Goal: Task Accomplishment & Management: Use online tool/utility

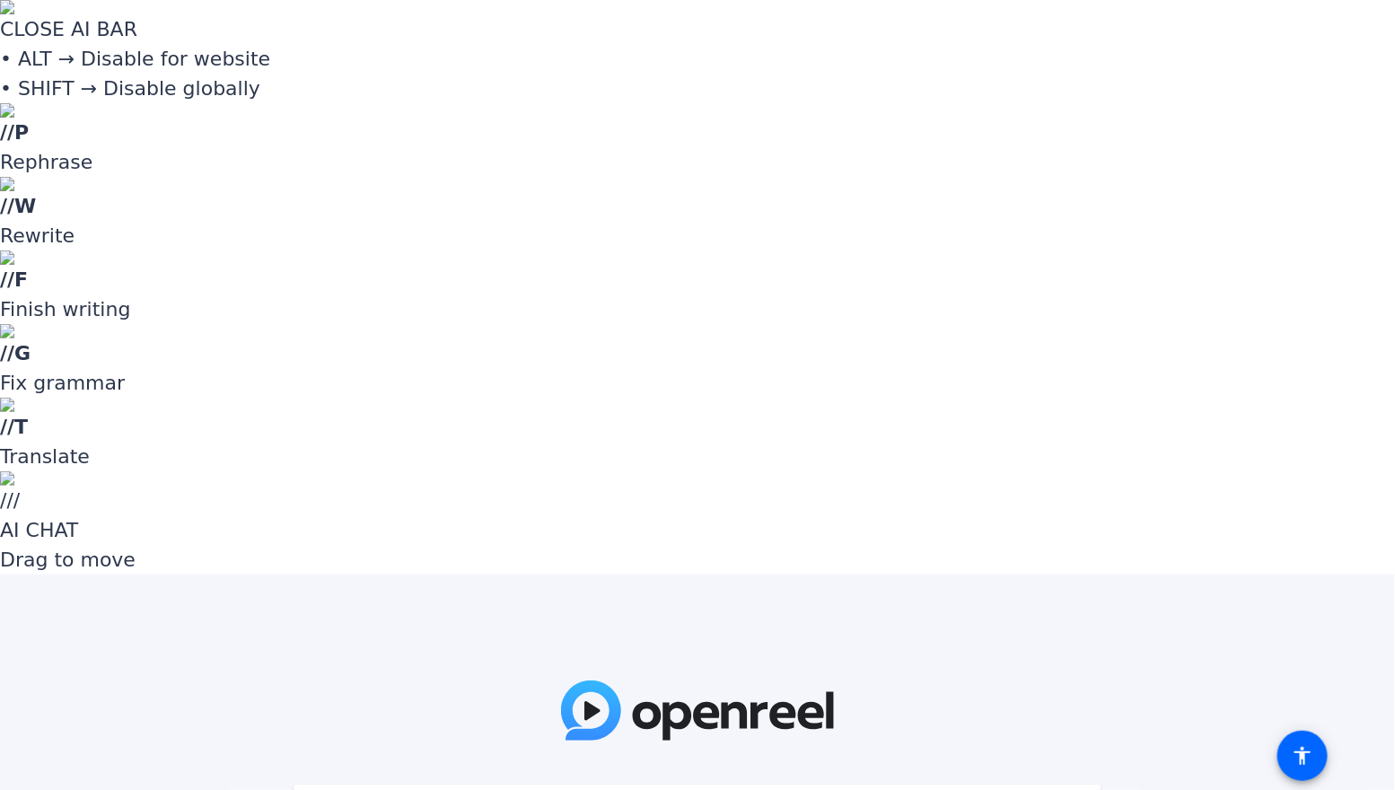
paste input "z;]V!e"
type input "z;]V!e"
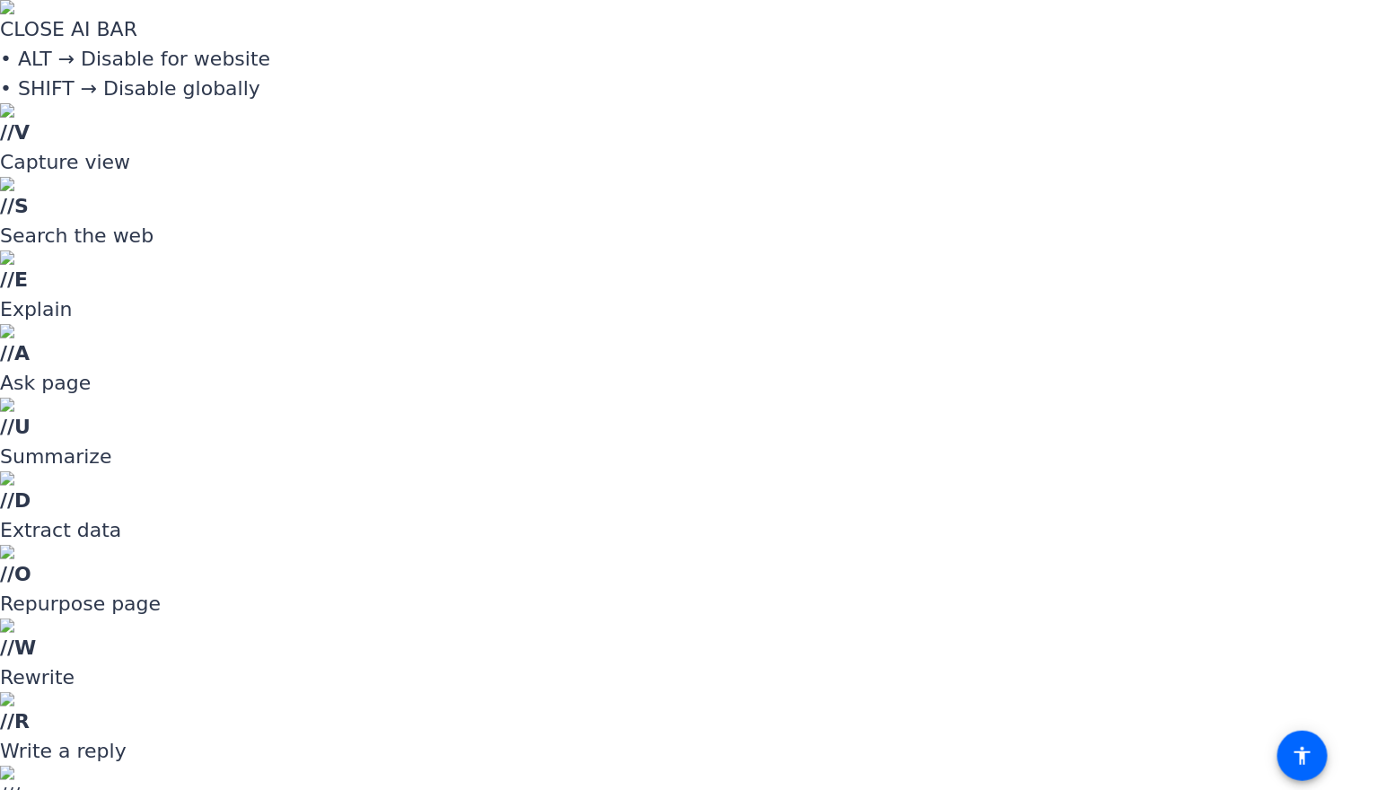
click at [1375, 335] on div at bounding box center [697, 395] width 1395 height 790
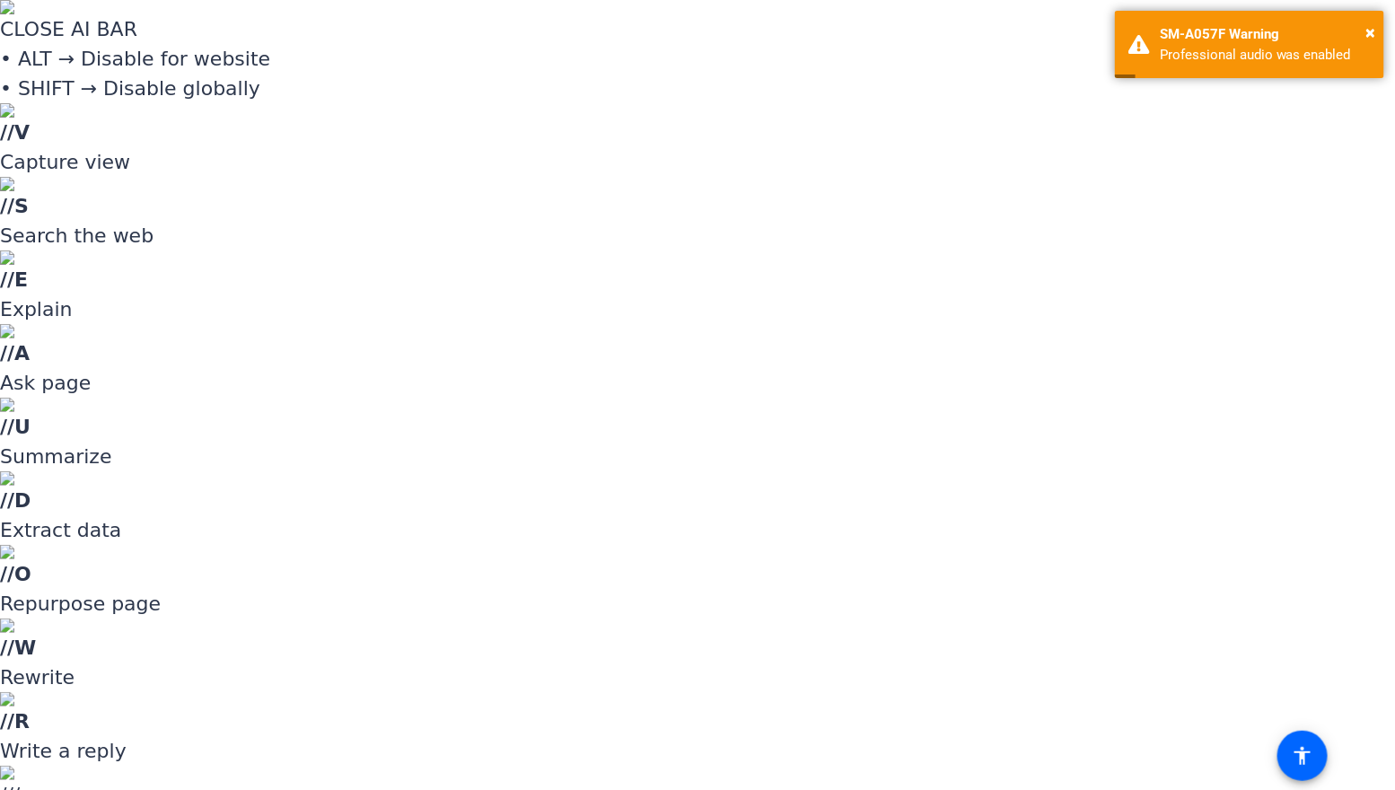
drag, startPoint x: 1329, startPoint y: 334, endPoint x: 1363, endPoint y: 323, distance: 35.8
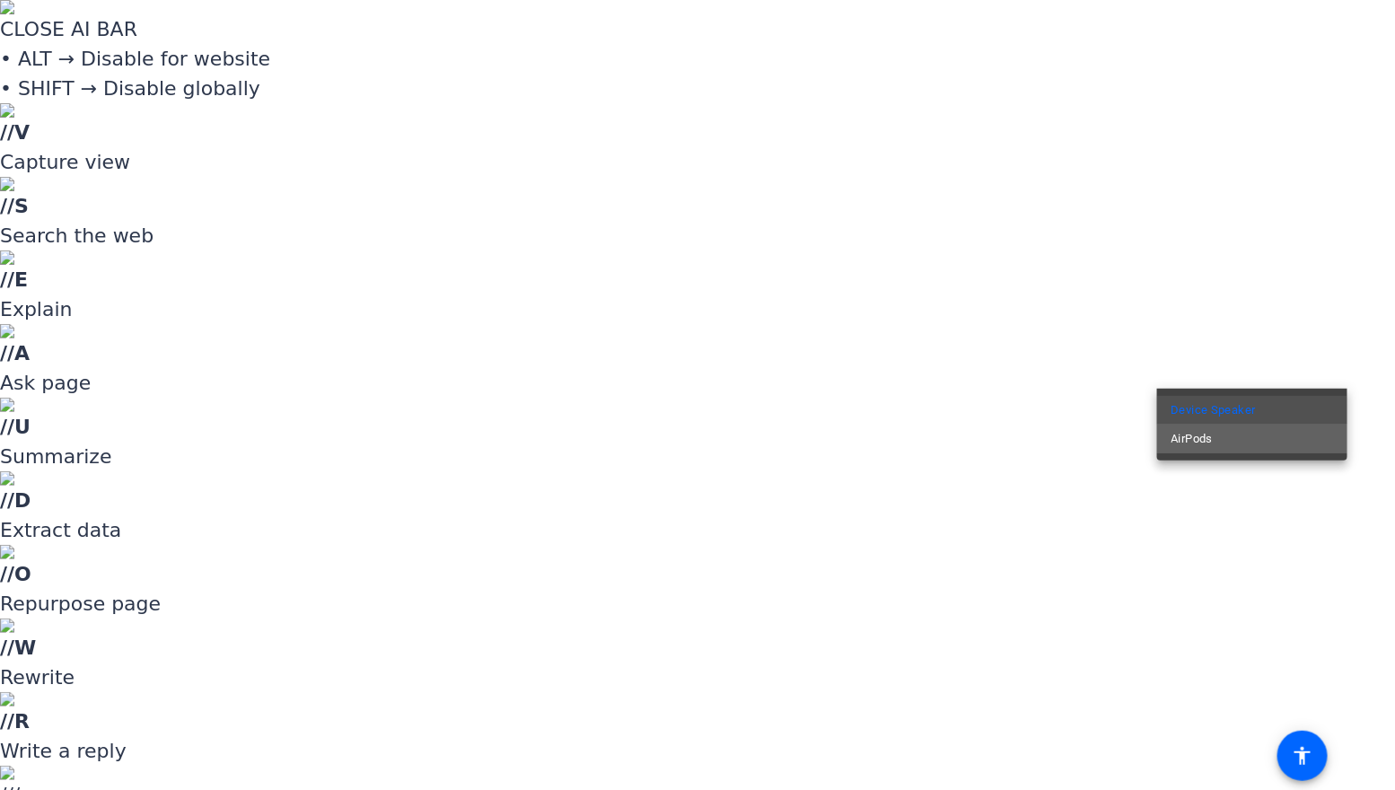
click at [1291, 442] on mat-option "AirPods" at bounding box center [1252, 439] width 190 height 29
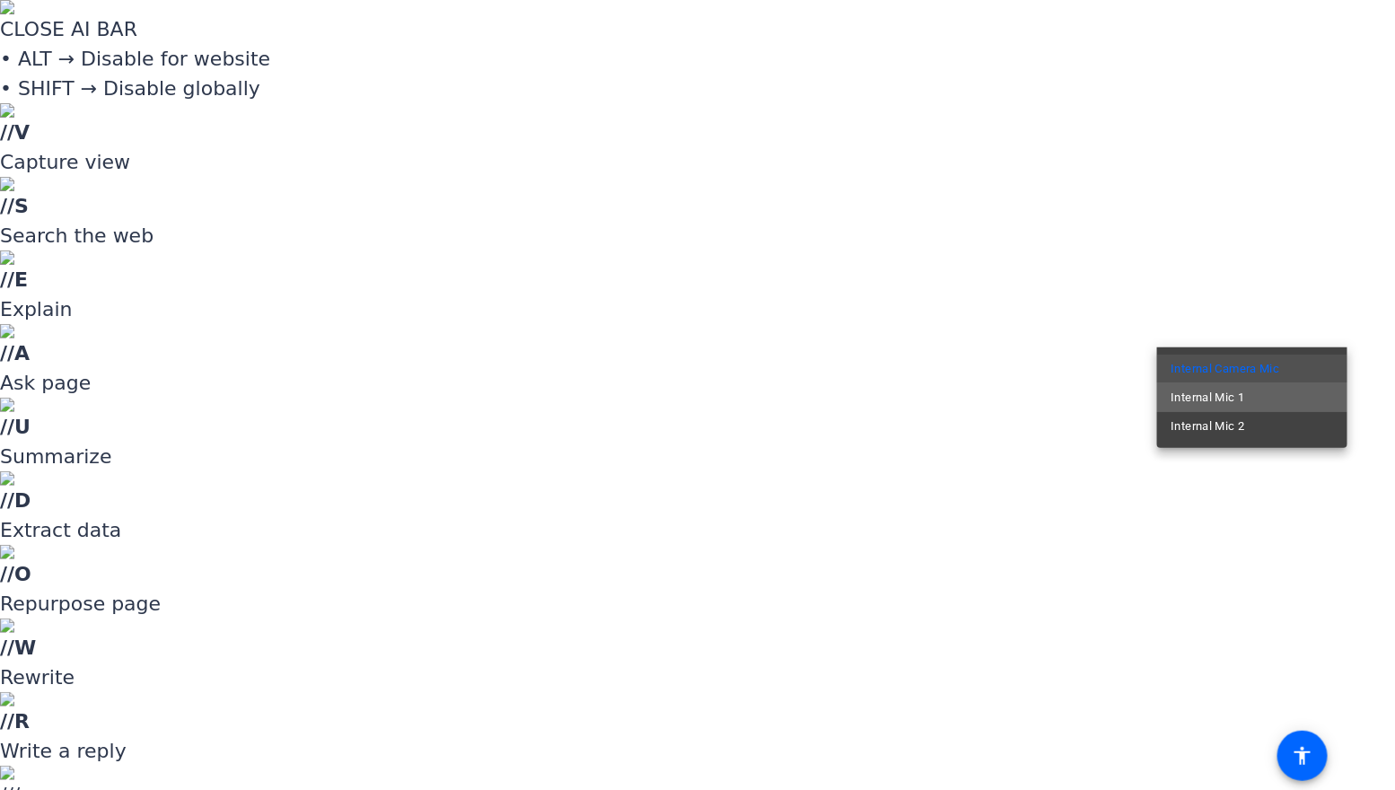
click at [1311, 394] on mat-option "Internal Mic 1" at bounding box center [1252, 397] width 190 height 29
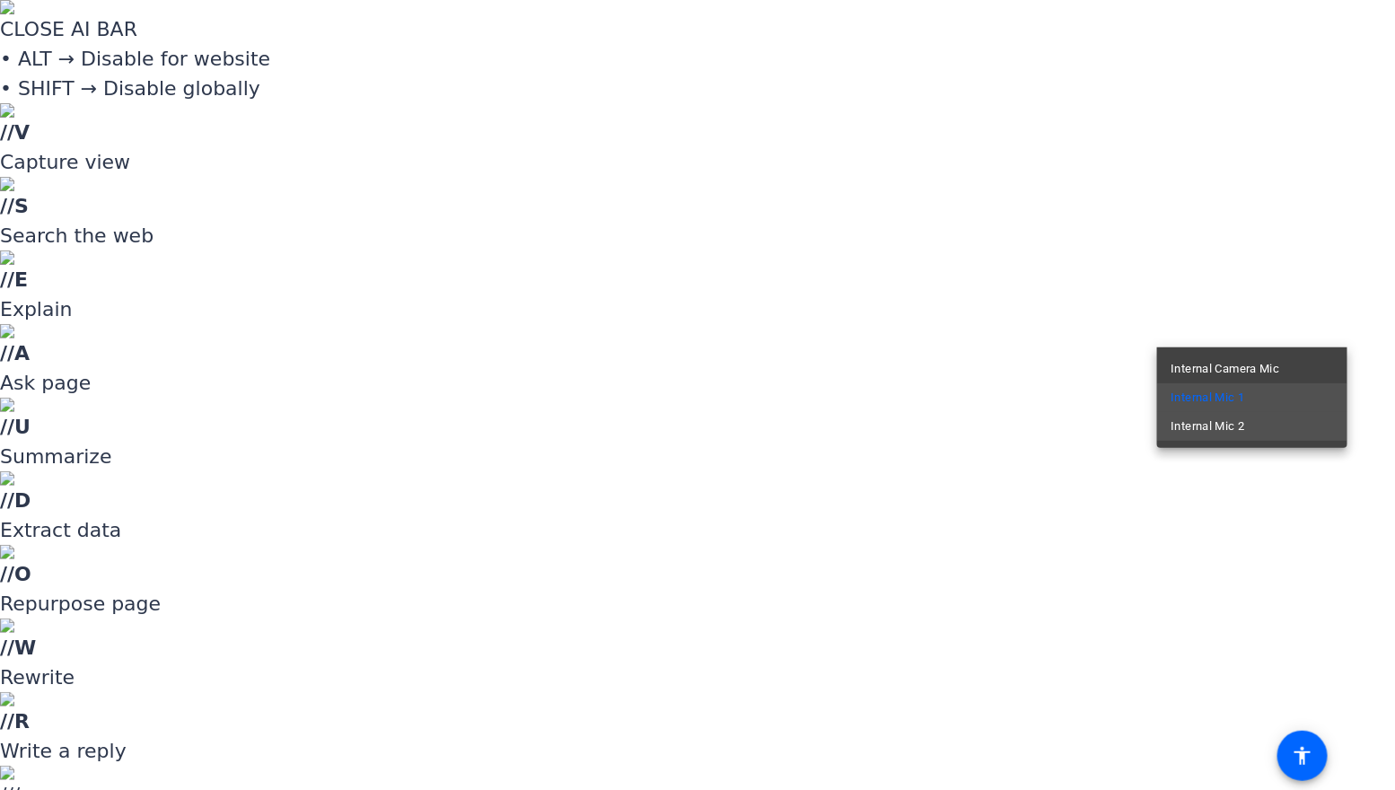
click at [1308, 420] on mat-option "Internal Mic 2" at bounding box center [1252, 426] width 190 height 29
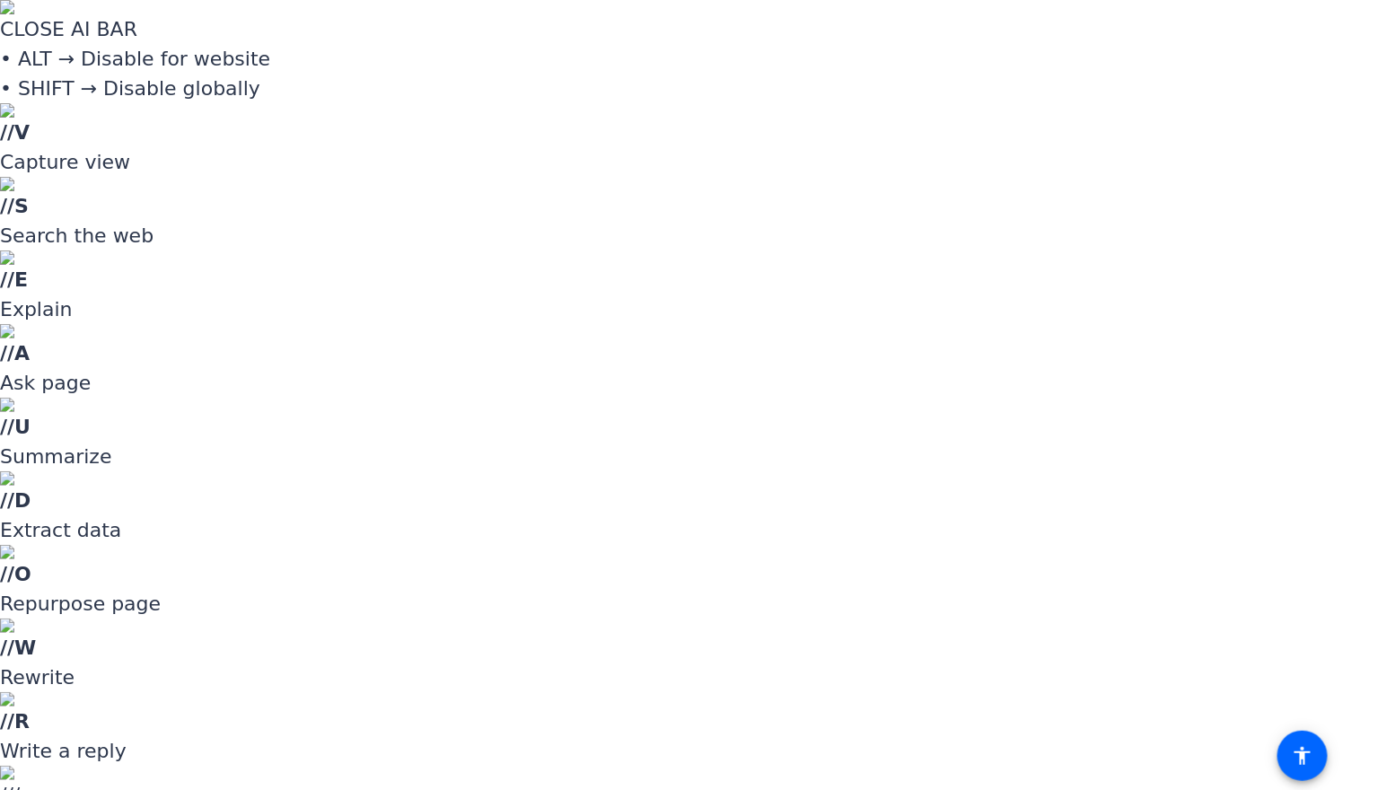
drag, startPoint x: 1199, startPoint y: 439, endPoint x: 1217, endPoint y: 441, distance: 18.0
drag, startPoint x: 1213, startPoint y: 445, endPoint x: 1186, endPoint y: 445, distance: 26.9
type input "0"
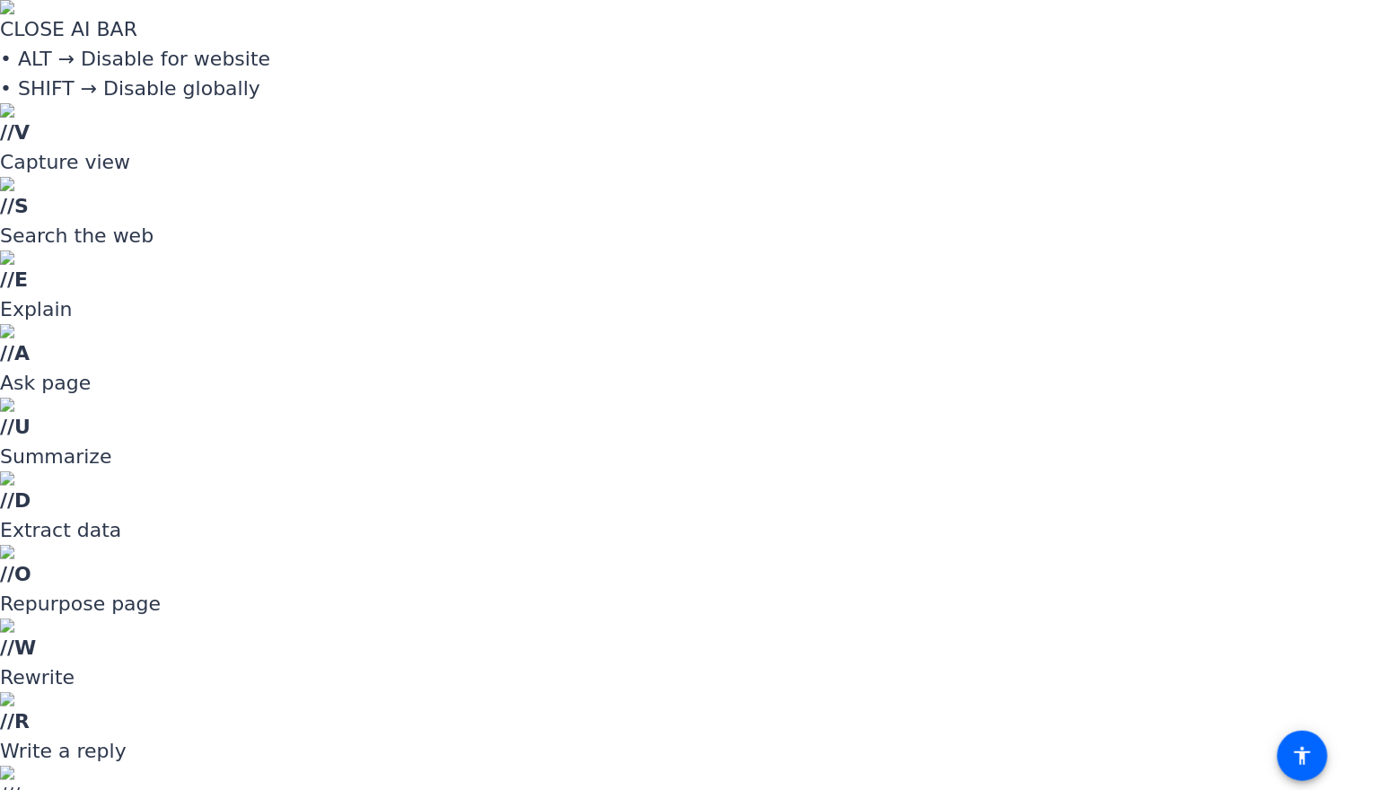
click at [1372, 374] on div at bounding box center [697, 395] width 1395 height 790
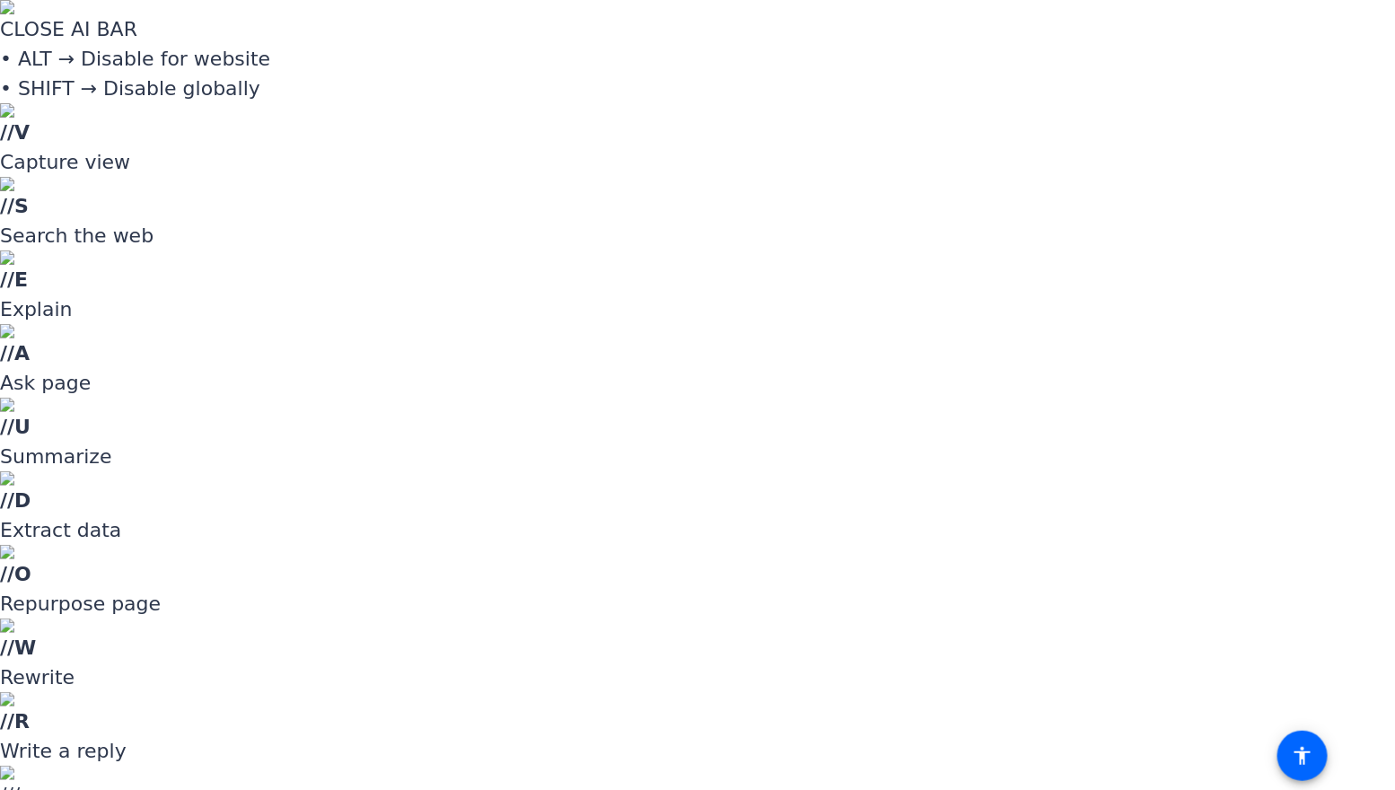
click at [1357, 369] on div at bounding box center [697, 395] width 1395 height 790
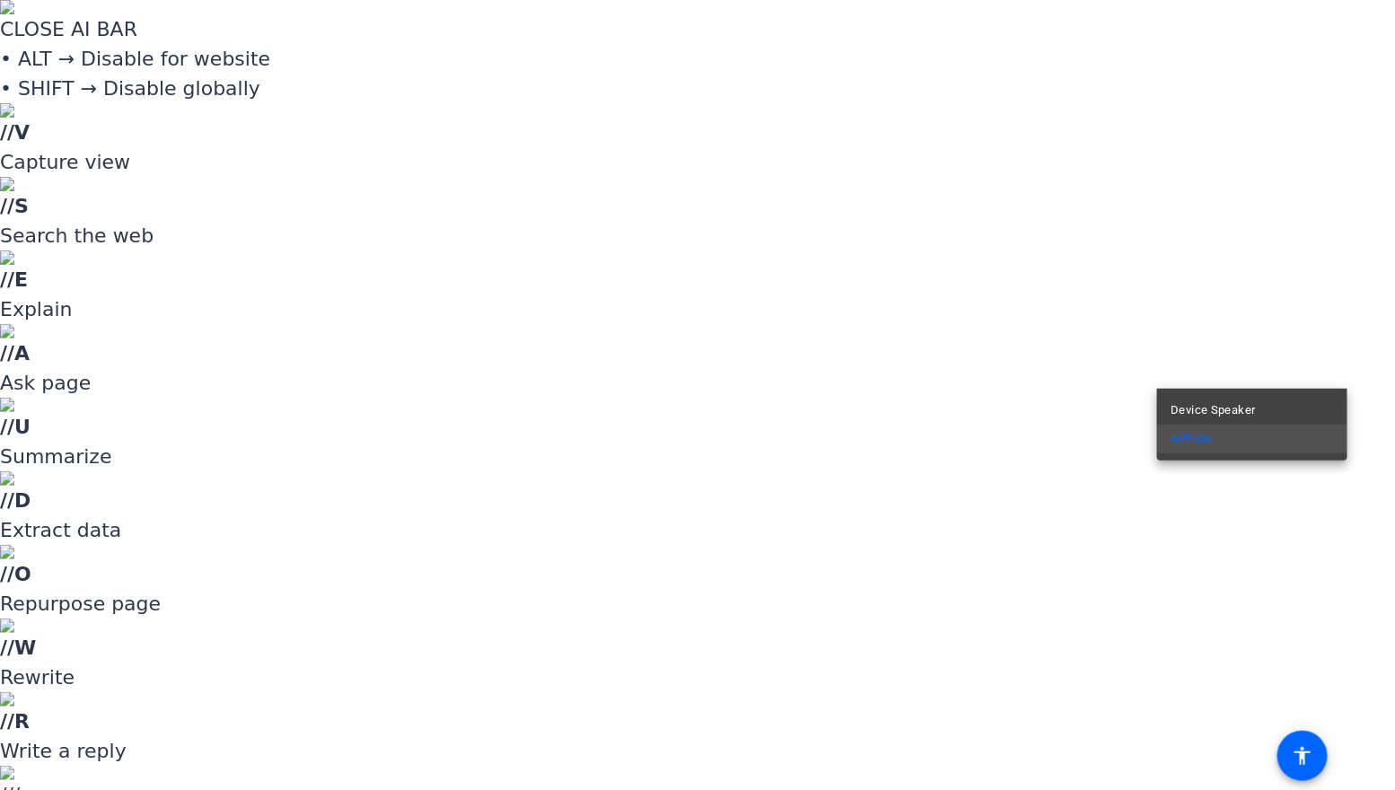
click at [1365, 367] on div at bounding box center [697, 395] width 1395 height 790
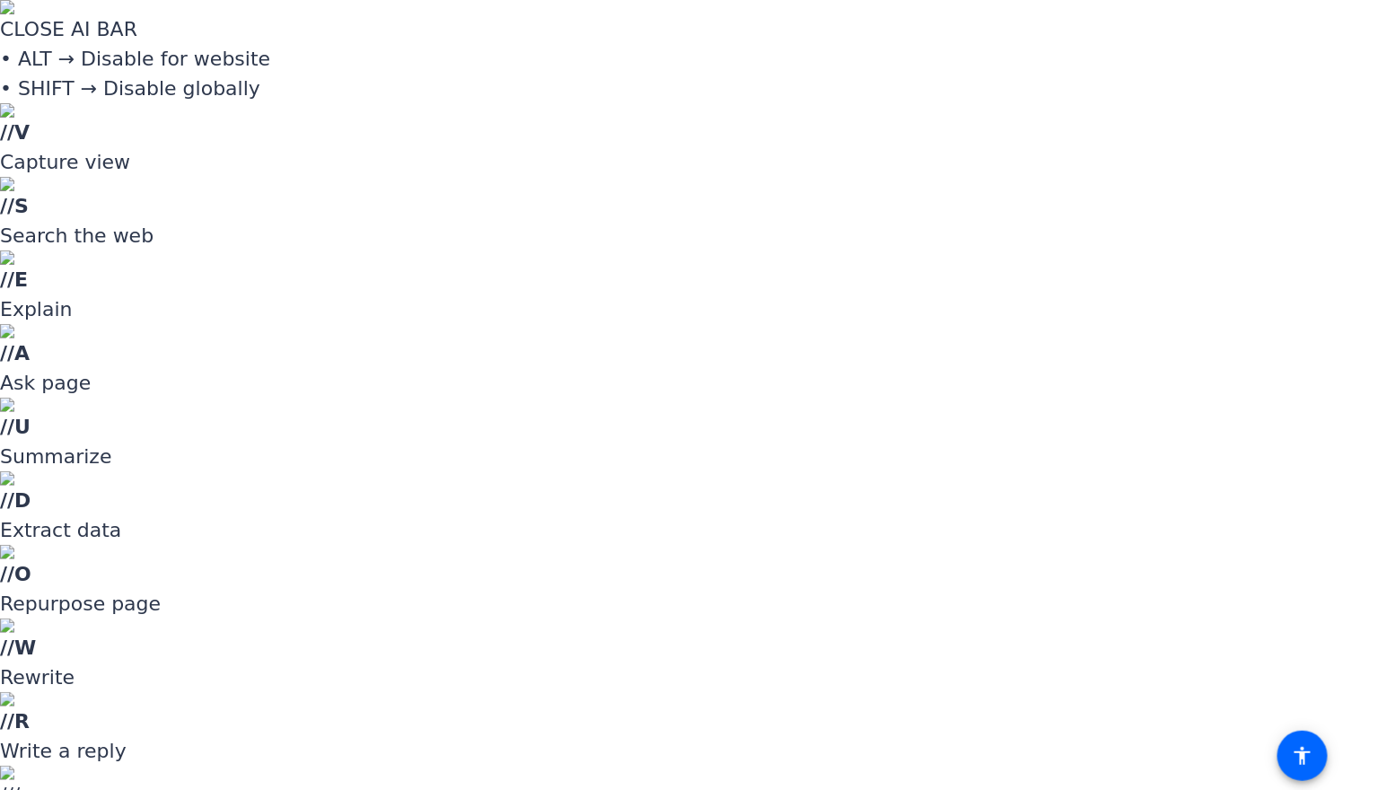
drag, startPoint x: 1200, startPoint y: 435, endPoint x: 1216, endPoint y: 438, distance: 16.4
drag, startPoint x: 1213, startPoint y: 436, endPoint x: 1195, endPoint y: 438, distance: 17.1
type input "1"
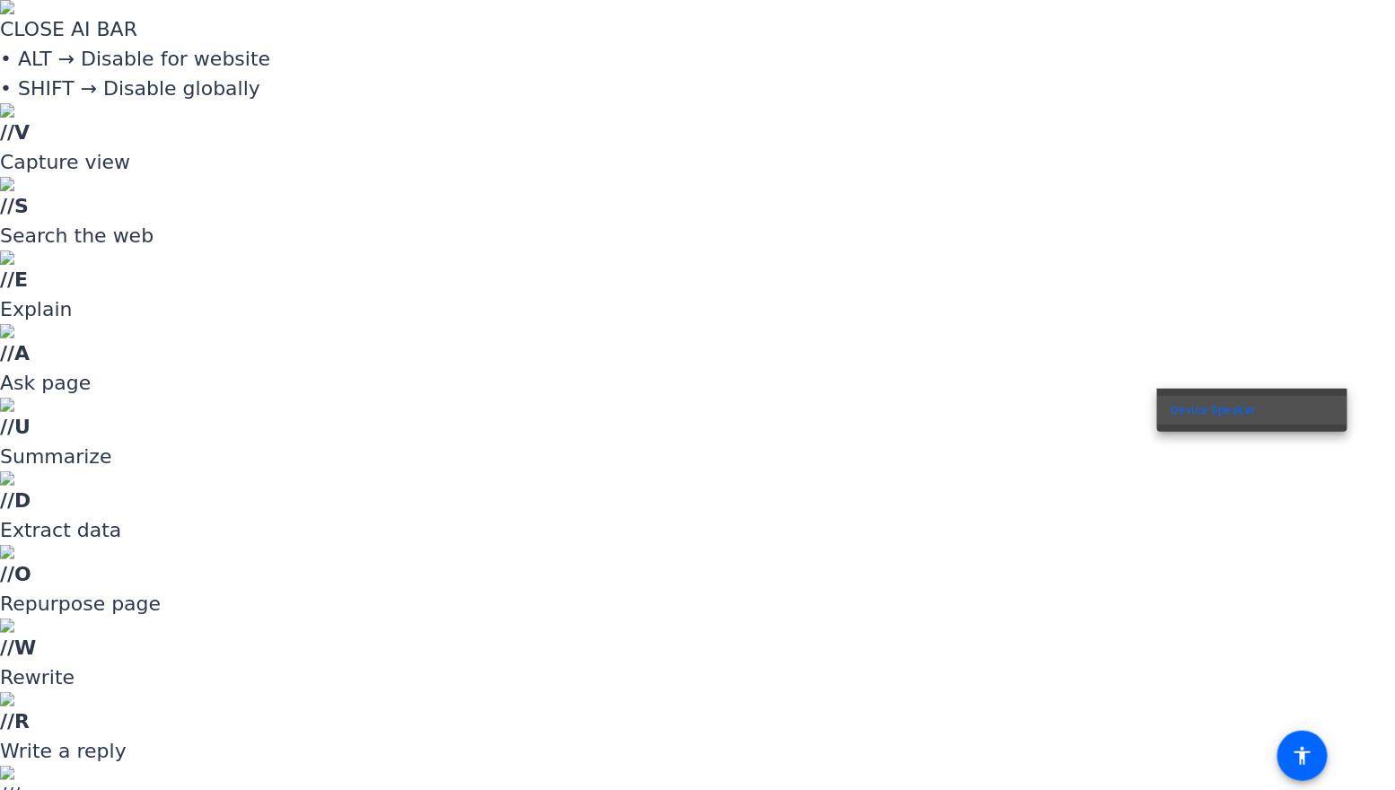
click at [1359, 370] on div at bounding box center [697, 395] width 1395 height 790
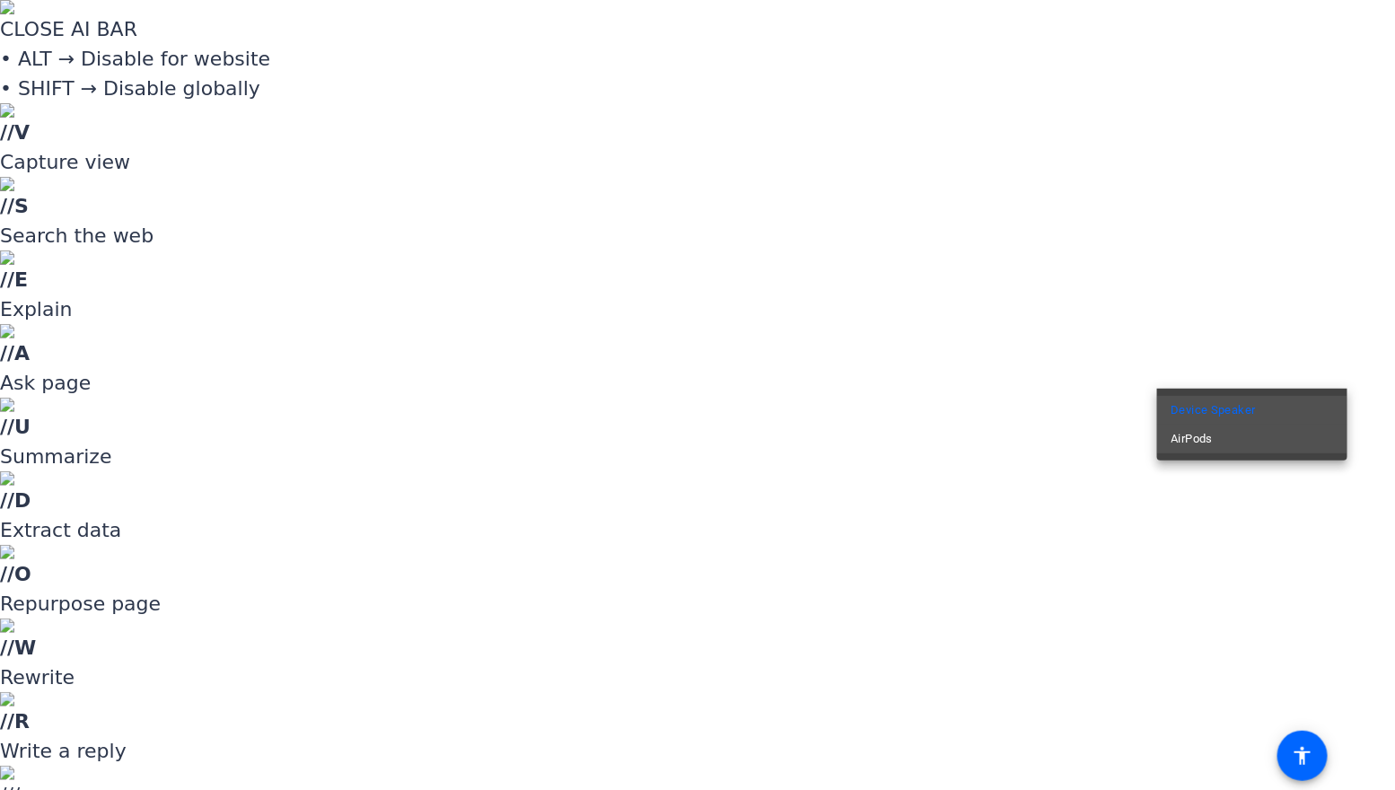
click at [1276, 439] on mat-option "AirPods" at bounding box center [1252, 439] width 190 height 29
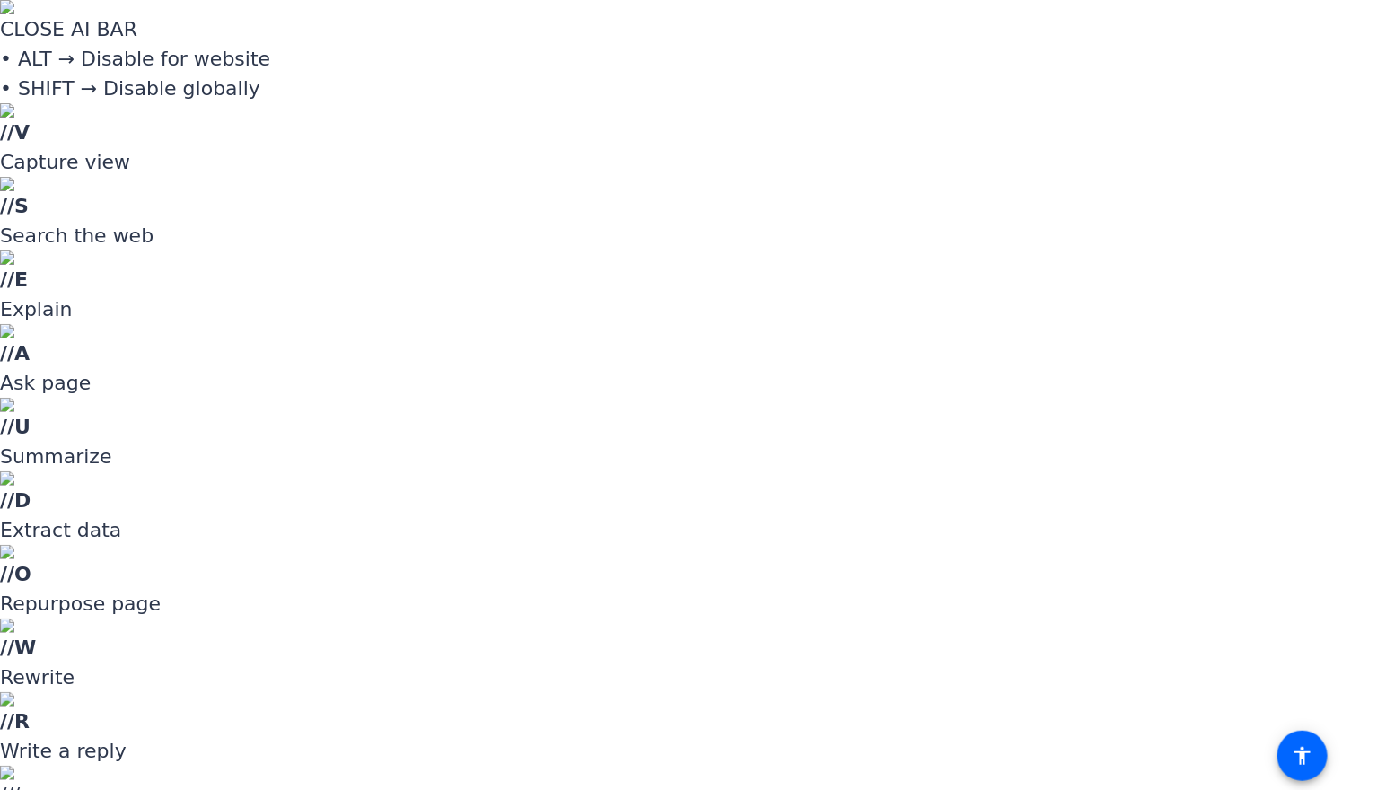
drag, startPoint x: 1053, startPoint y: 54, endPoint x: 1062, endPoint y: 61, distance: 11.5
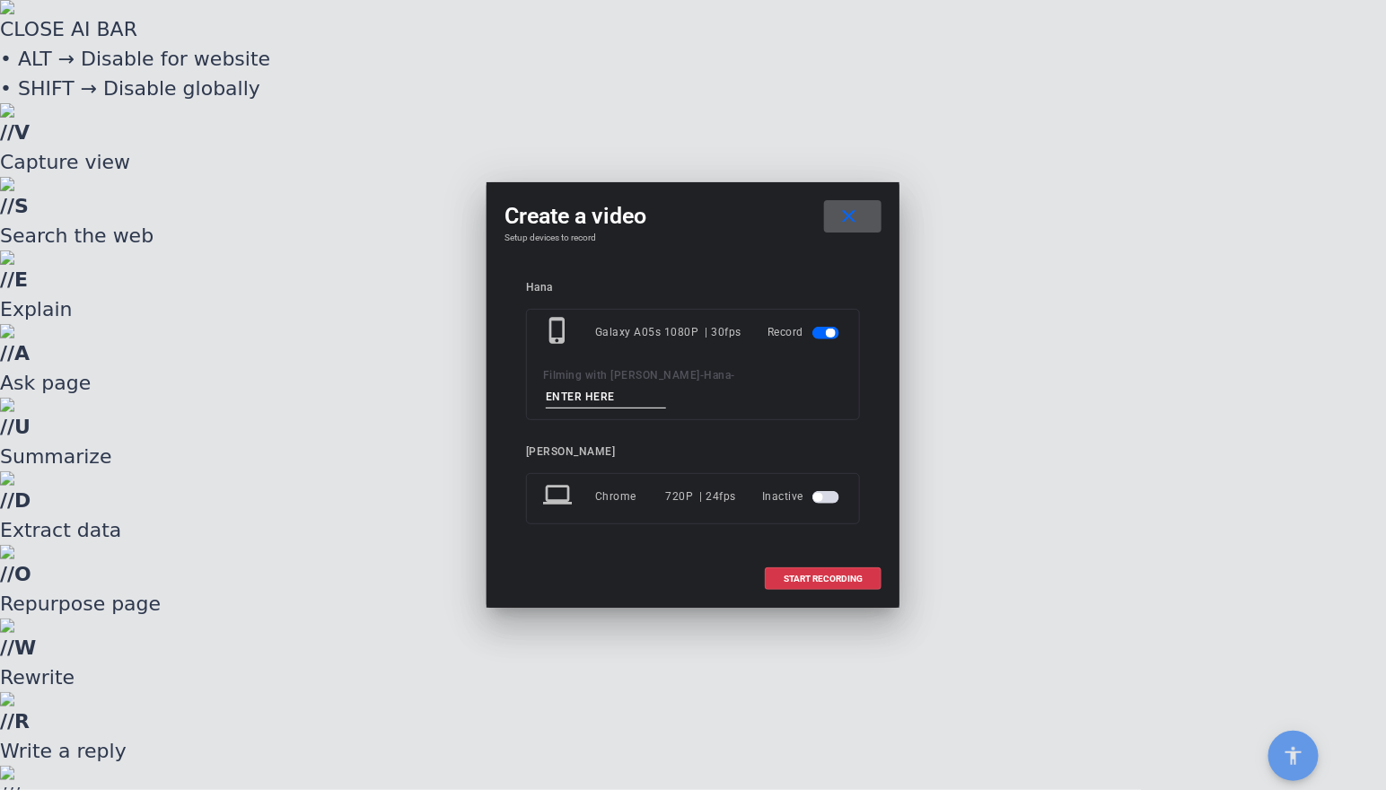
click at [628, 390] on input at bounding box center [606, 397] width 120 height 22
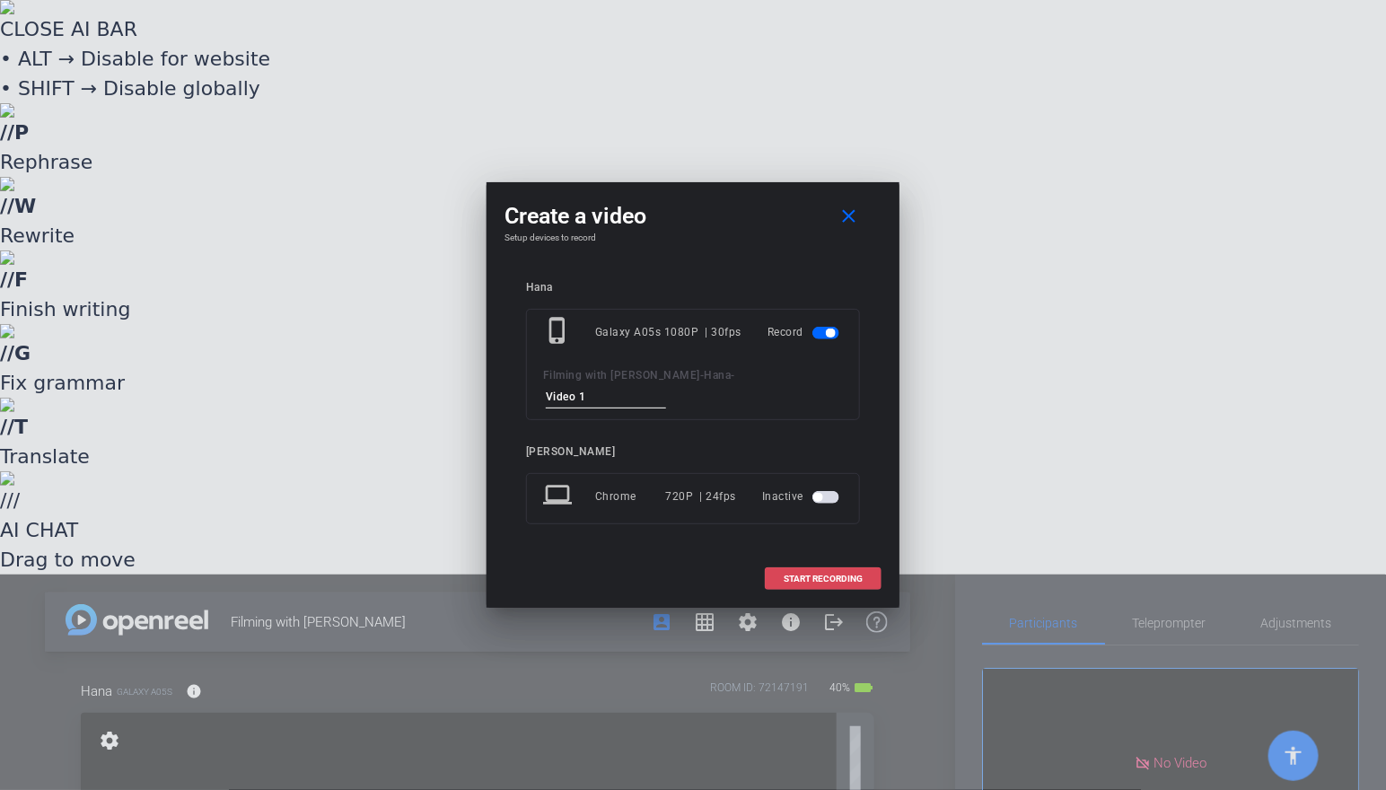
type input "Video 1"
click at [851, 575] on span "START RECORDING" at bounding box center [823, 578] width 79 height 9
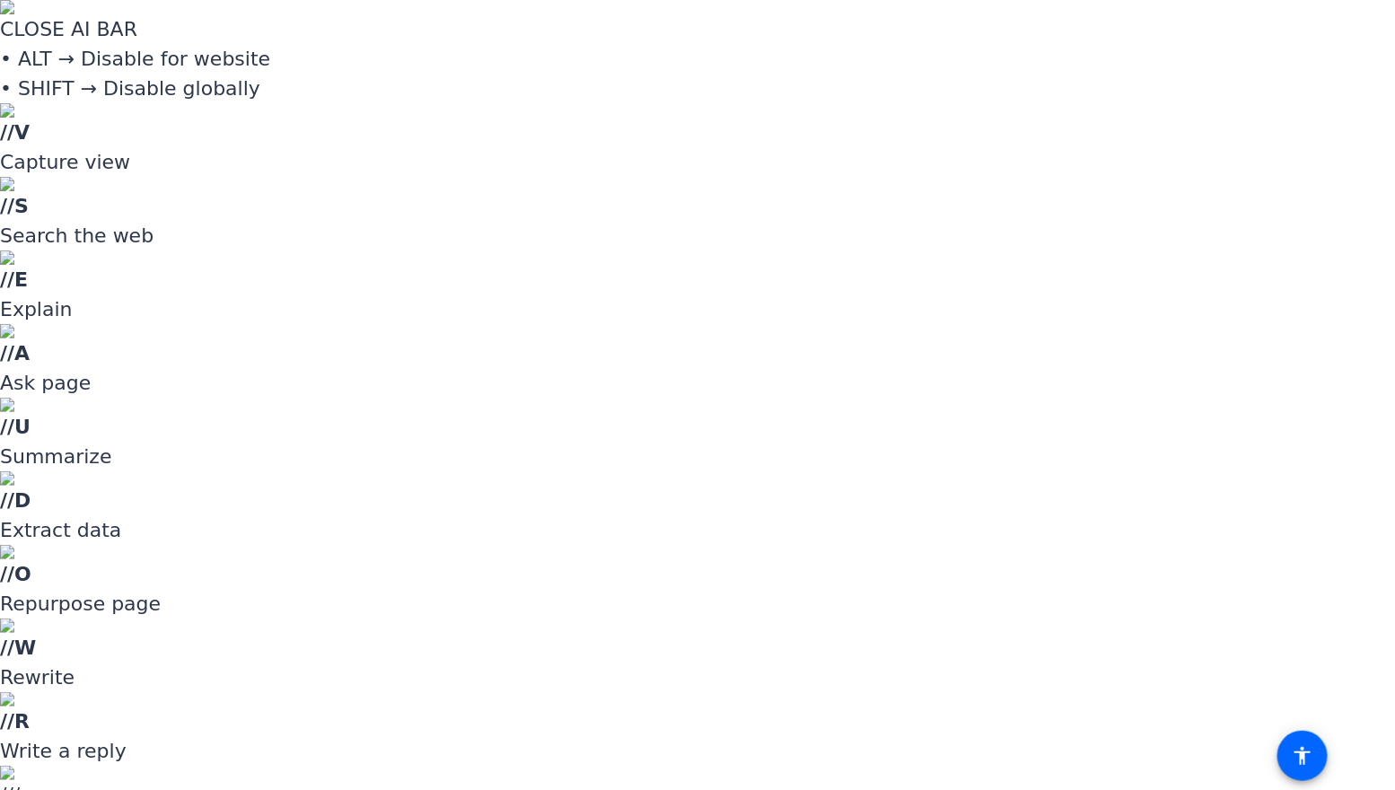
scroll to position [18, 0]
drag, startPoint x: 958, startPoint y: 358, endPoint x: 942, endPoint y: 358, distance: 15.3
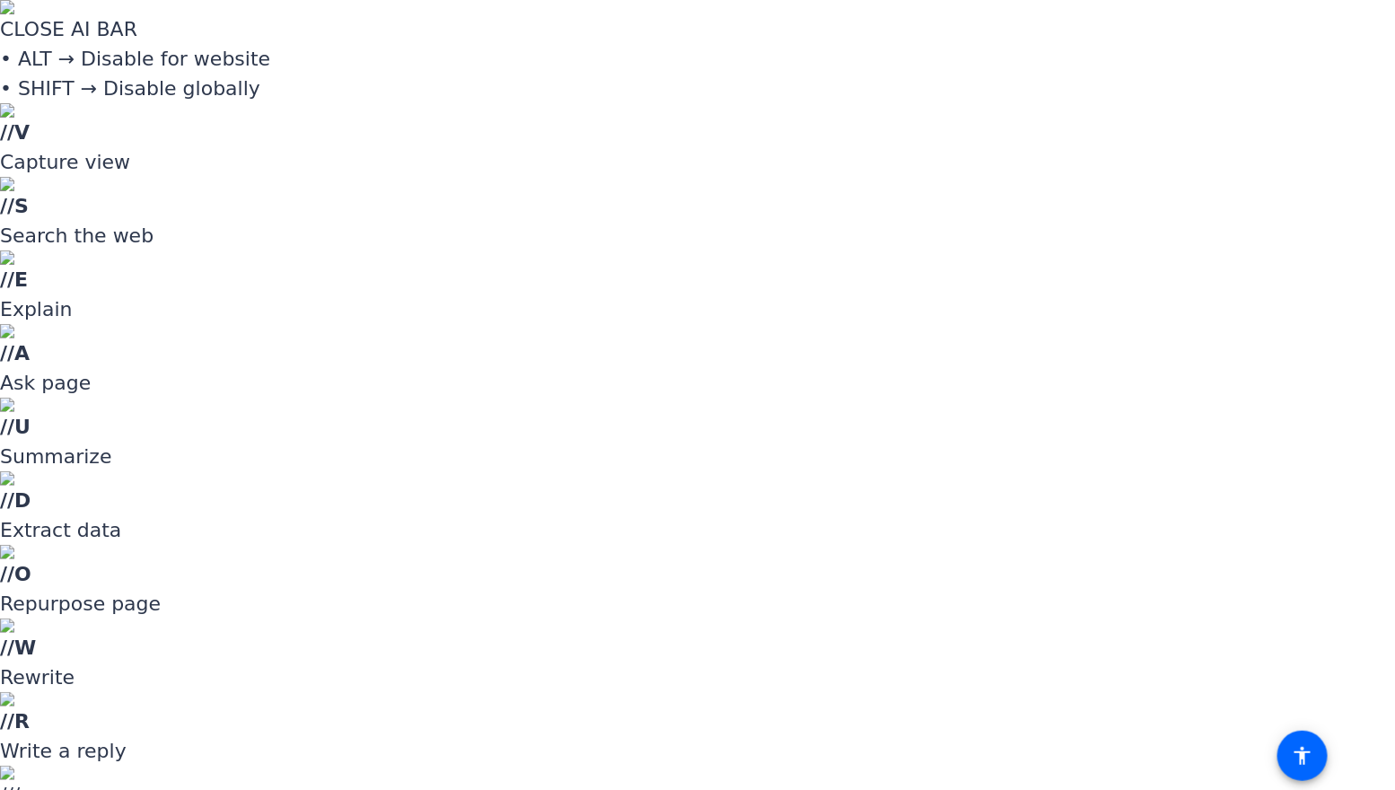
scroll to position [0, 0]
drag, startPoint x: 949, startPoint y: 454, endPoint x: 949, endPoint y: 443, distance: 10.8
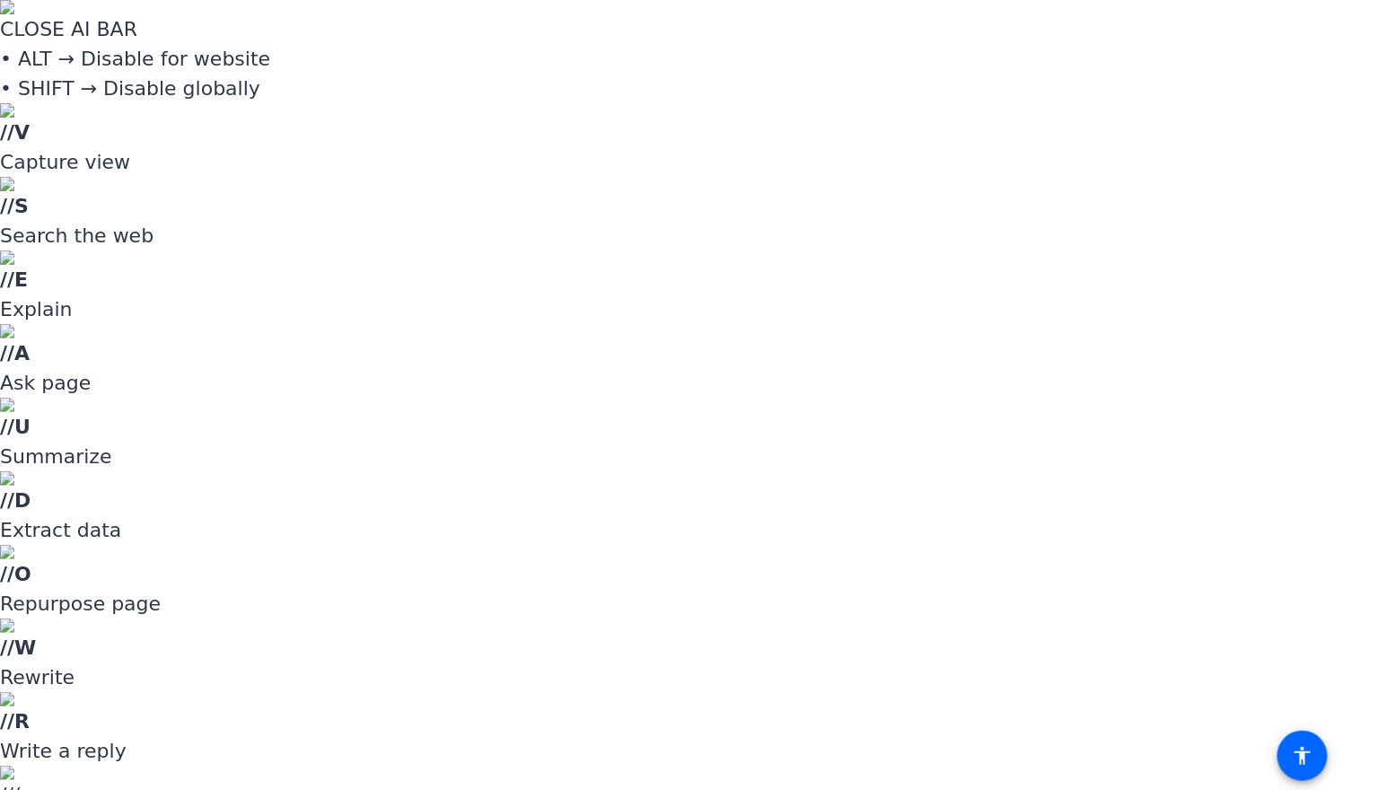
scroll to position [53, 0]
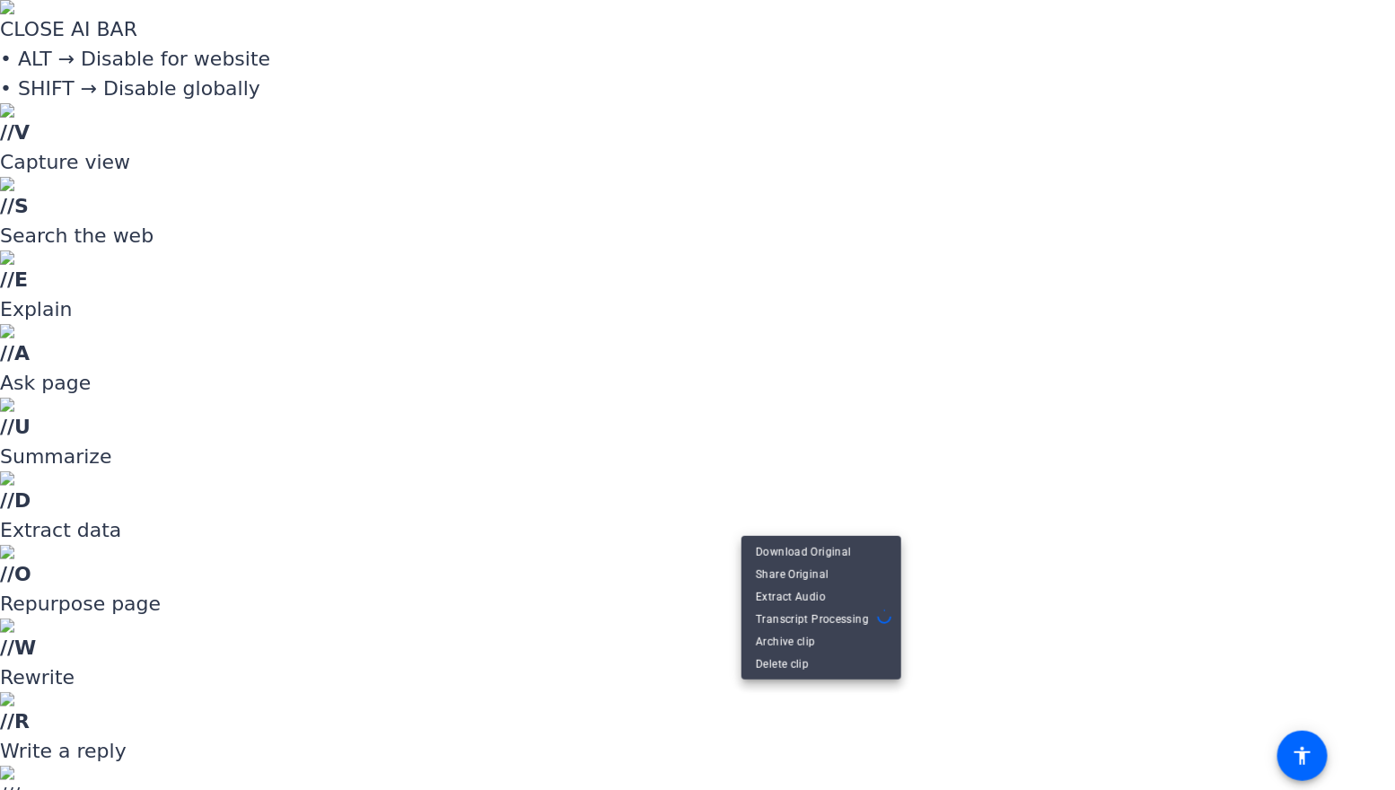
click at [911, 725] on div at bounding box center [697, 395] width 1395 height 790
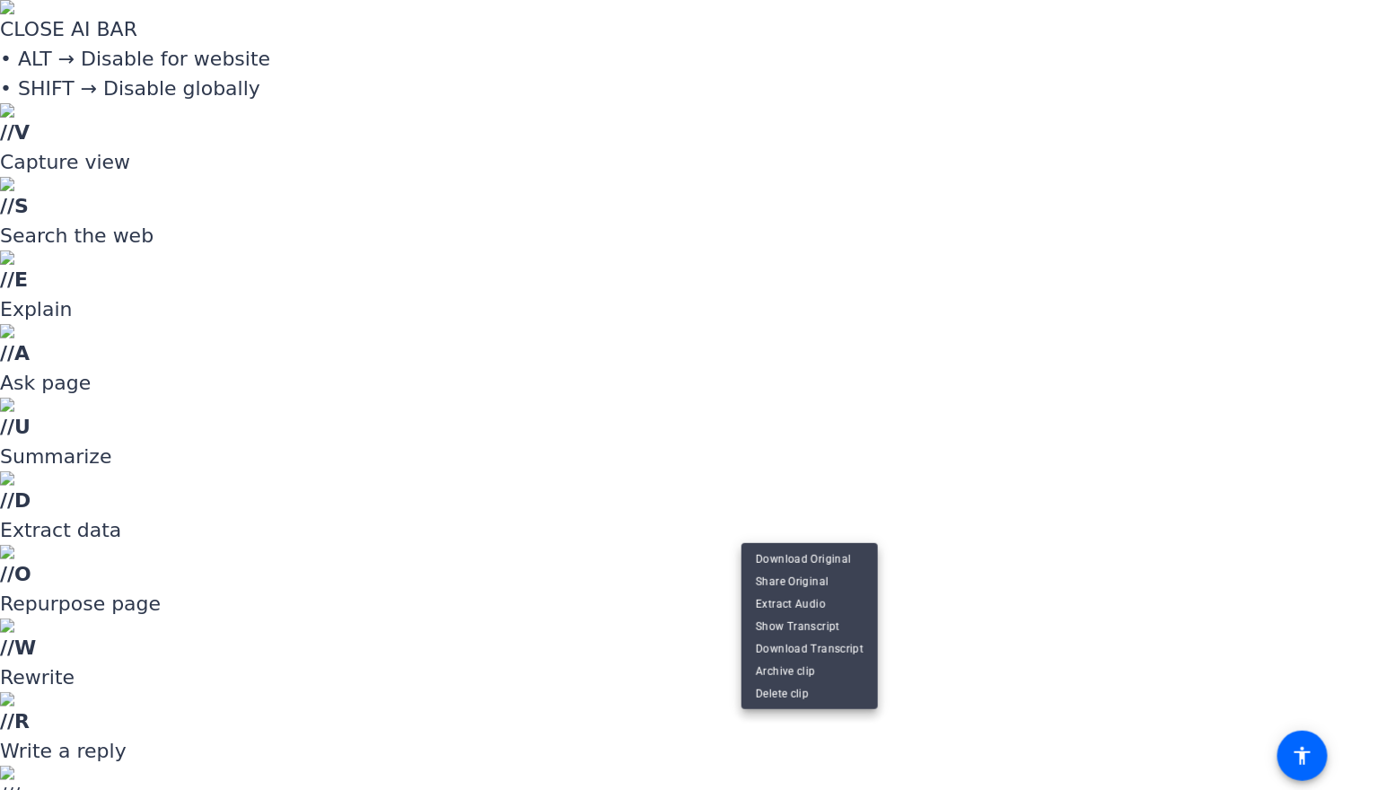
click at [920, 592] on div at bounding box center [697, 395] width 1395 height 790
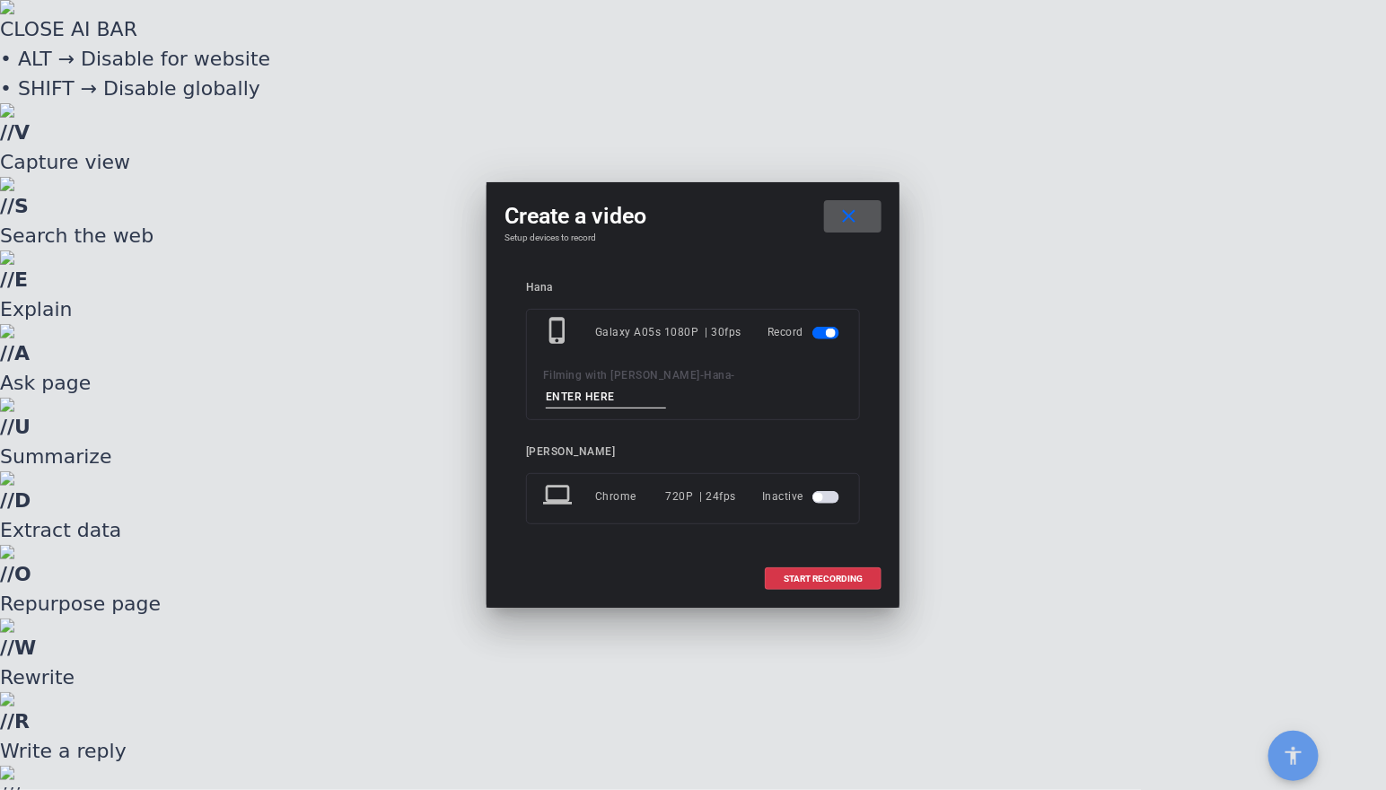
drag, startPoint x: 628, startPoint y: 401, endPoint x: 608, endPoint y: 401, distance: 20.6
click at [627, 401] on input at bounding box center [606, 397] width 120 height 22
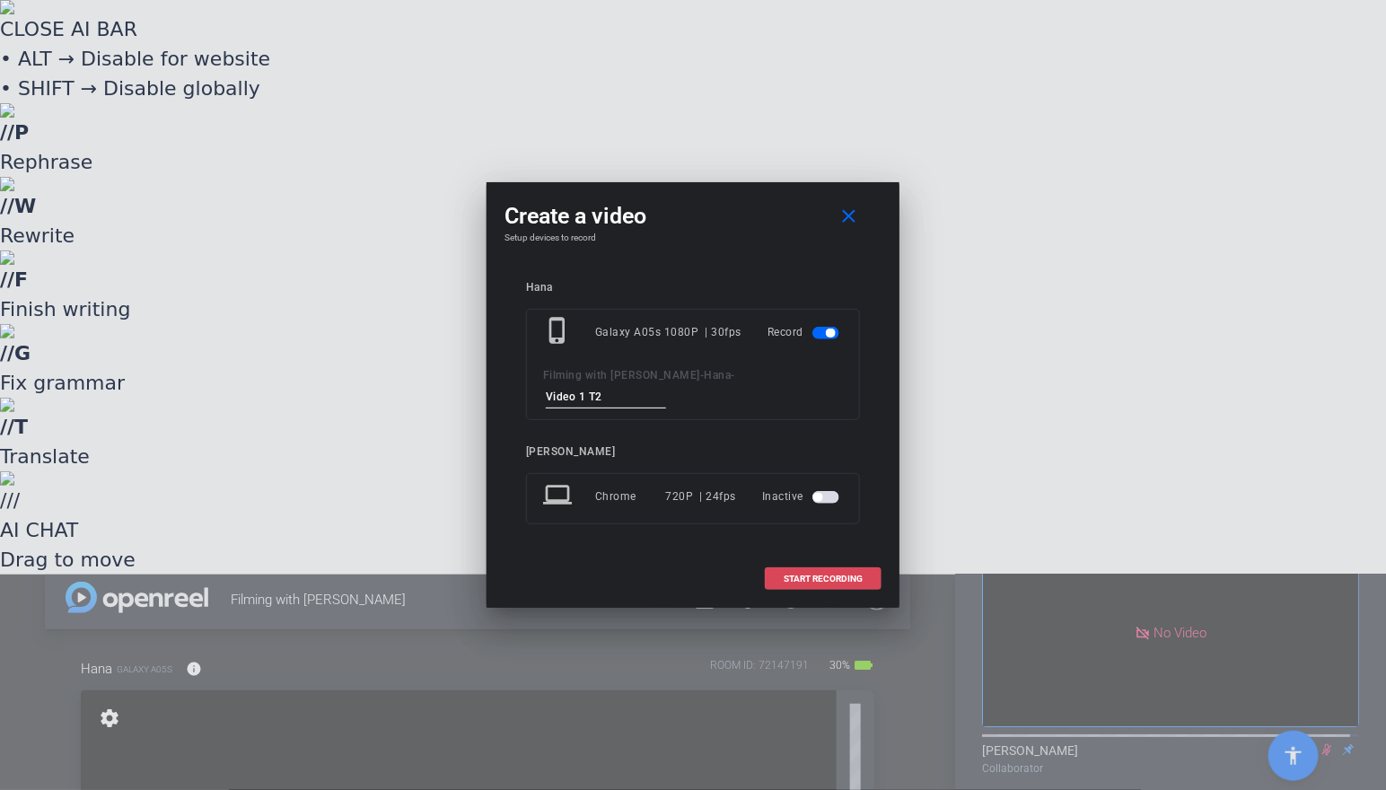
type input "Video 1 T2"
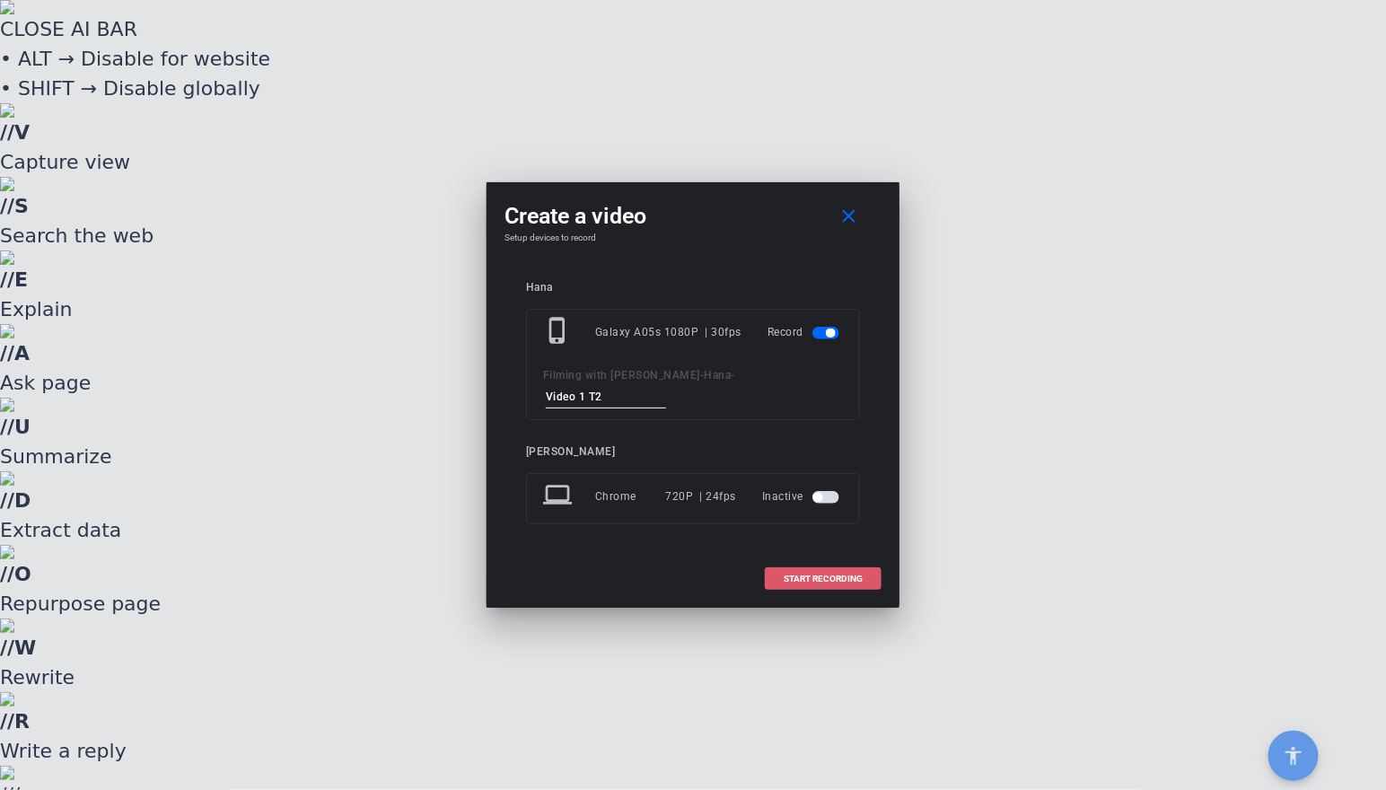
click at [851, 574] on span "START RECORDING" at bounding box center [823, 578] width 79 height 9
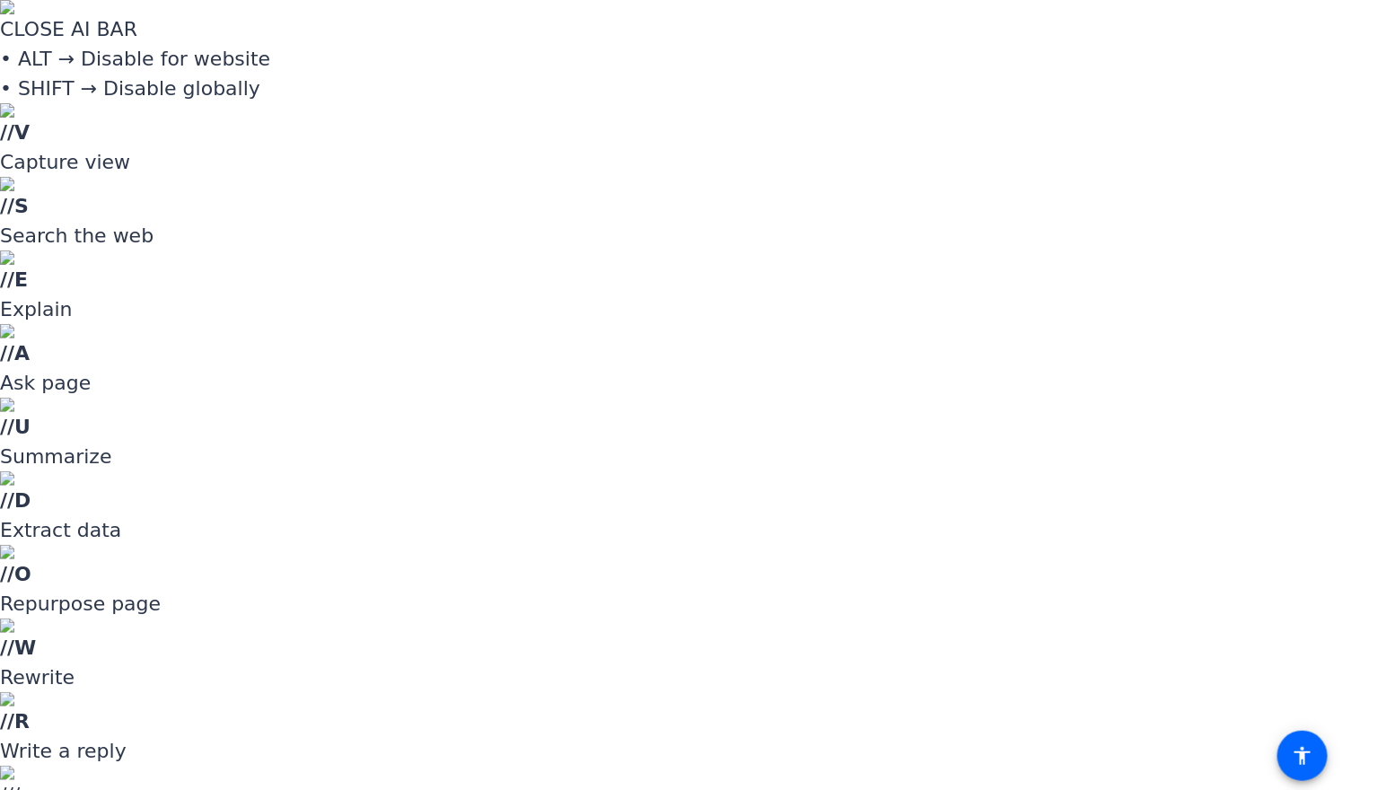
scroll to position [77, 0]
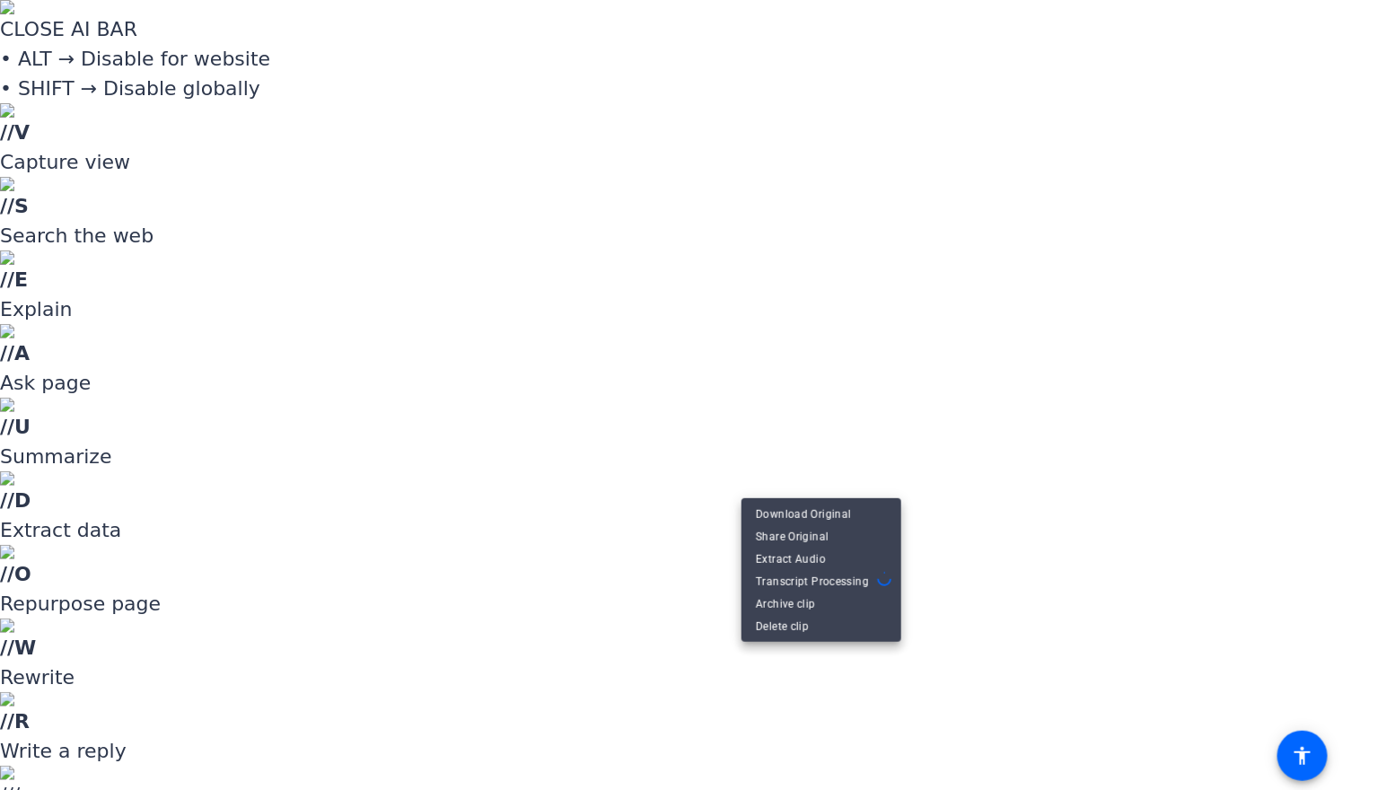
click at [923, 705] on div at bounding box center [697, 395] width 1395 height 790
